Goal: Task Accomplishment & Management: Manage account settings

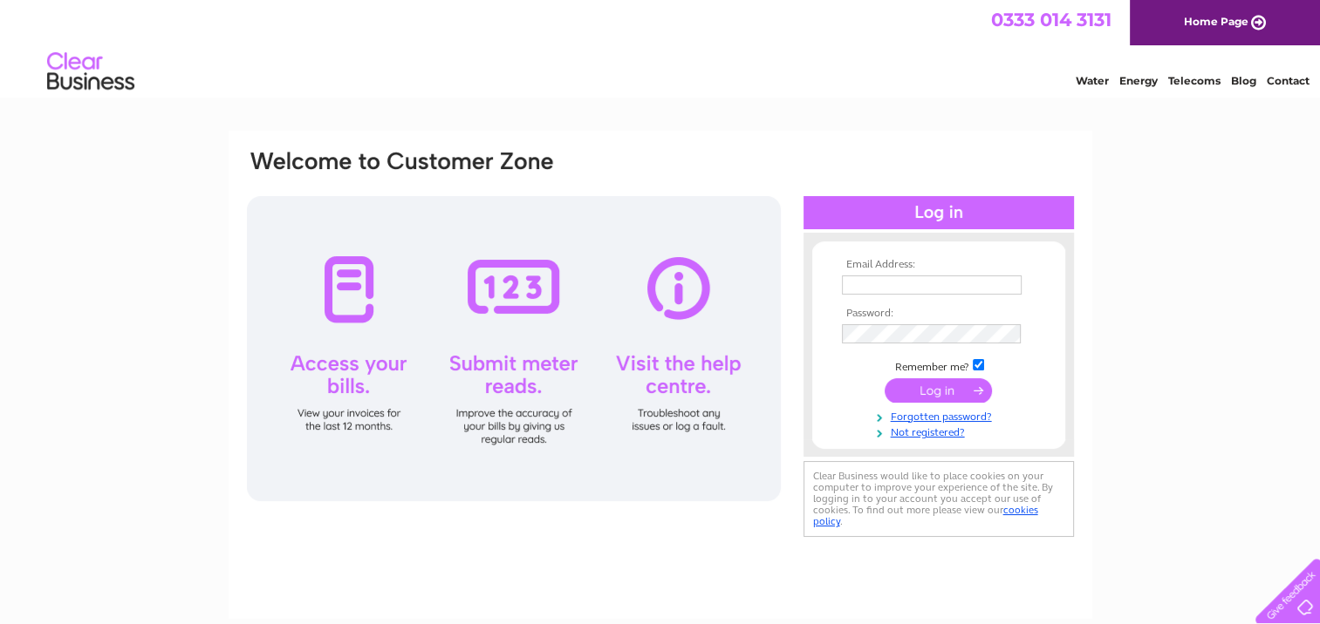
click at [865, 286] on input "text" at bounding box center [932, 285] width 180 height 19
type input "[EMAIL_ADDRESS][DOMAIN_NAME]"
click at [926, 384] on input "submit" at bounding box center [937, 391] width 107 height 24
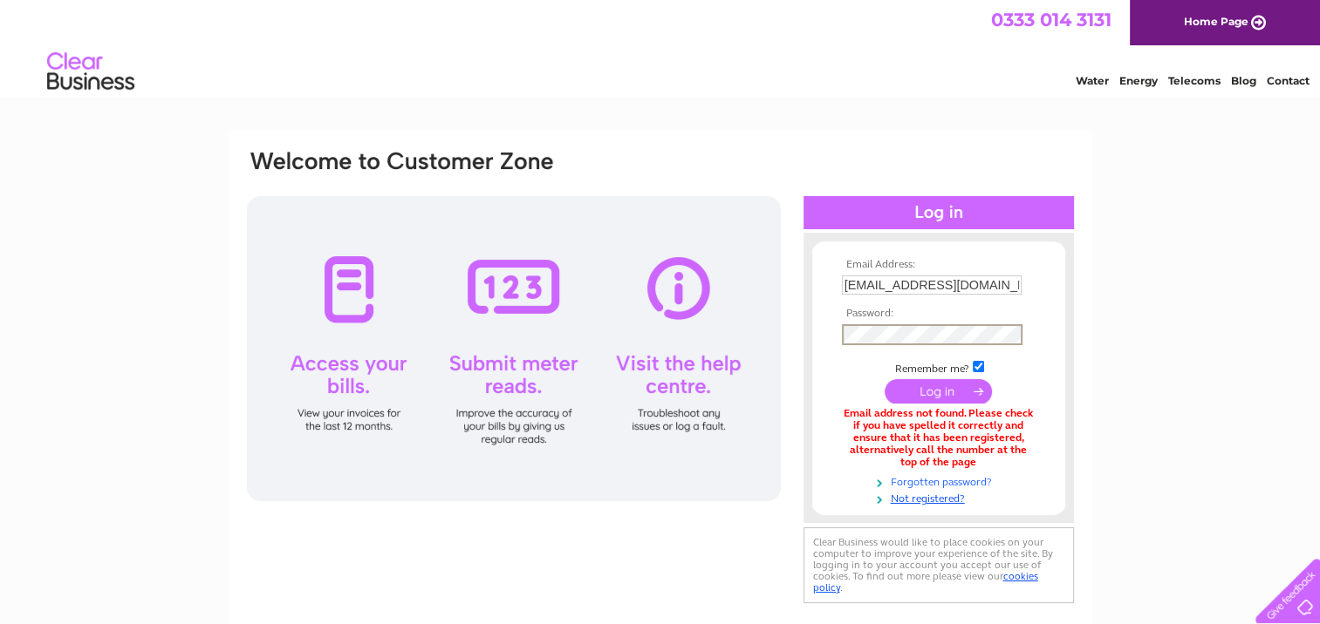
click at [959, 482] on link "Forgotten password?" at bounding box center [941, 481] width 198 height 17
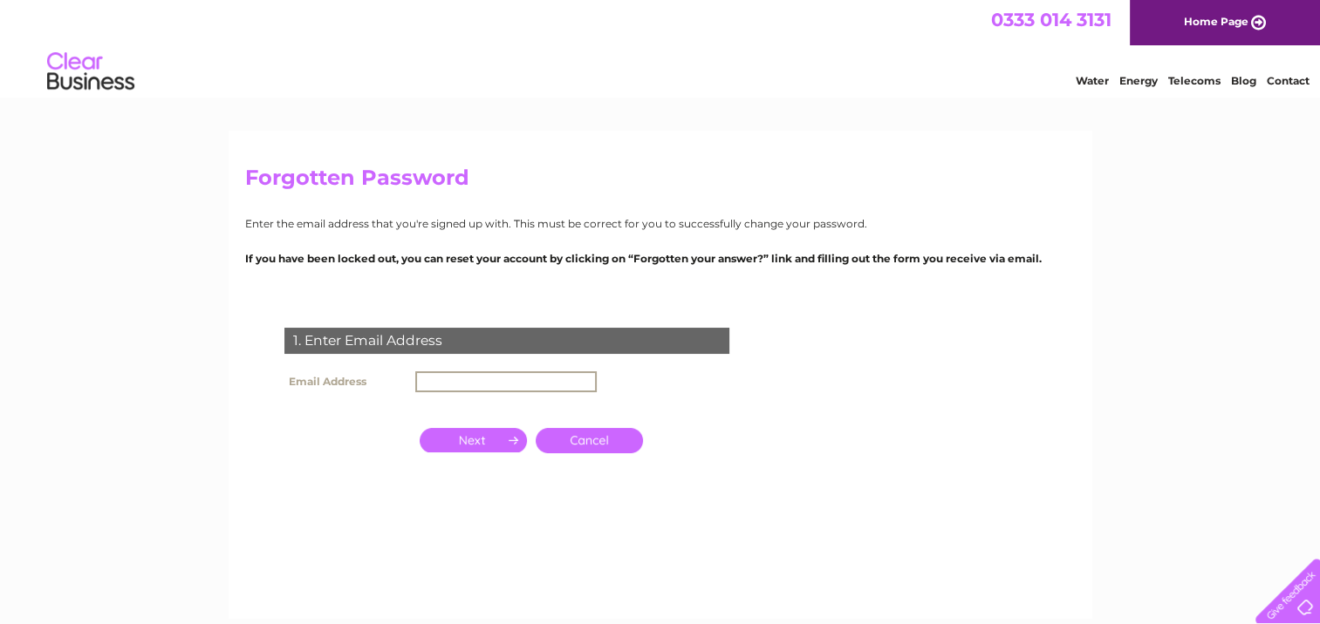
click at [447, 381] on input "text" at bounding box center [505, 382] width 181 height 21
type input "[EMAIL_ADDRESS][DOMAIN_NAME]"
click at [493, 437] on input "button" at bounding box center [472, 440] width 107 height 24
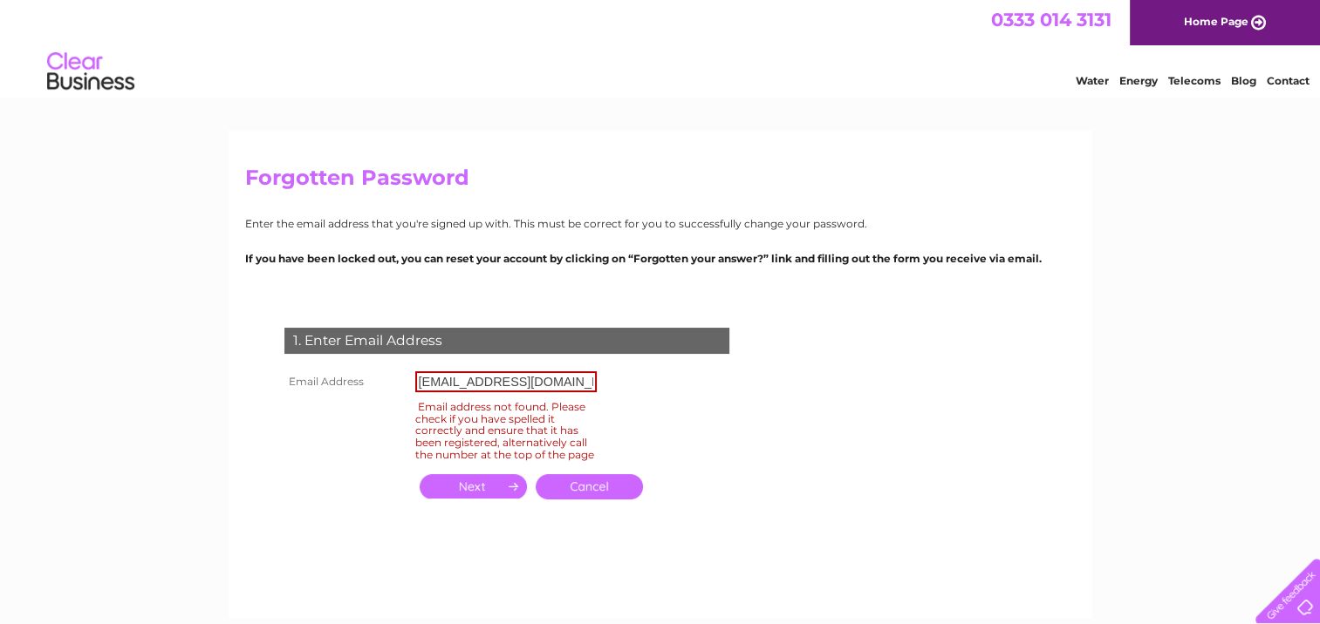
click at [598, 500] on link "Cancel" at bounding box center [588, 486] width 107 height 25
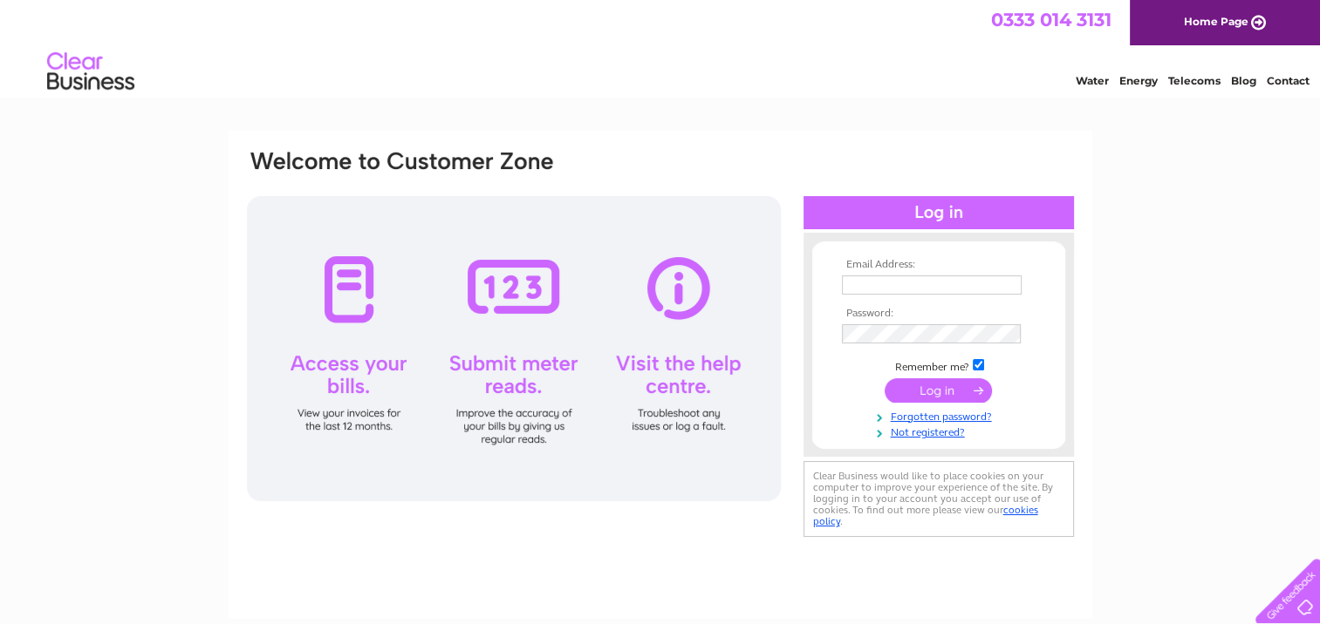
click at [1234, 21] on link "Home Page" at bounding box center [1224, 22] width 190 height 45
click at [888, 279] on input "text" at bounding box center [932, 286] width 181 height 21
type input "[EMAIL_ADDRESS][DOMAIN_NAME]"
click at [951, 389] on input "submit" at bounding box center [937, 391] width 107 height 24
